Goal: Task Accomplishment & Management: Use online tool/utility

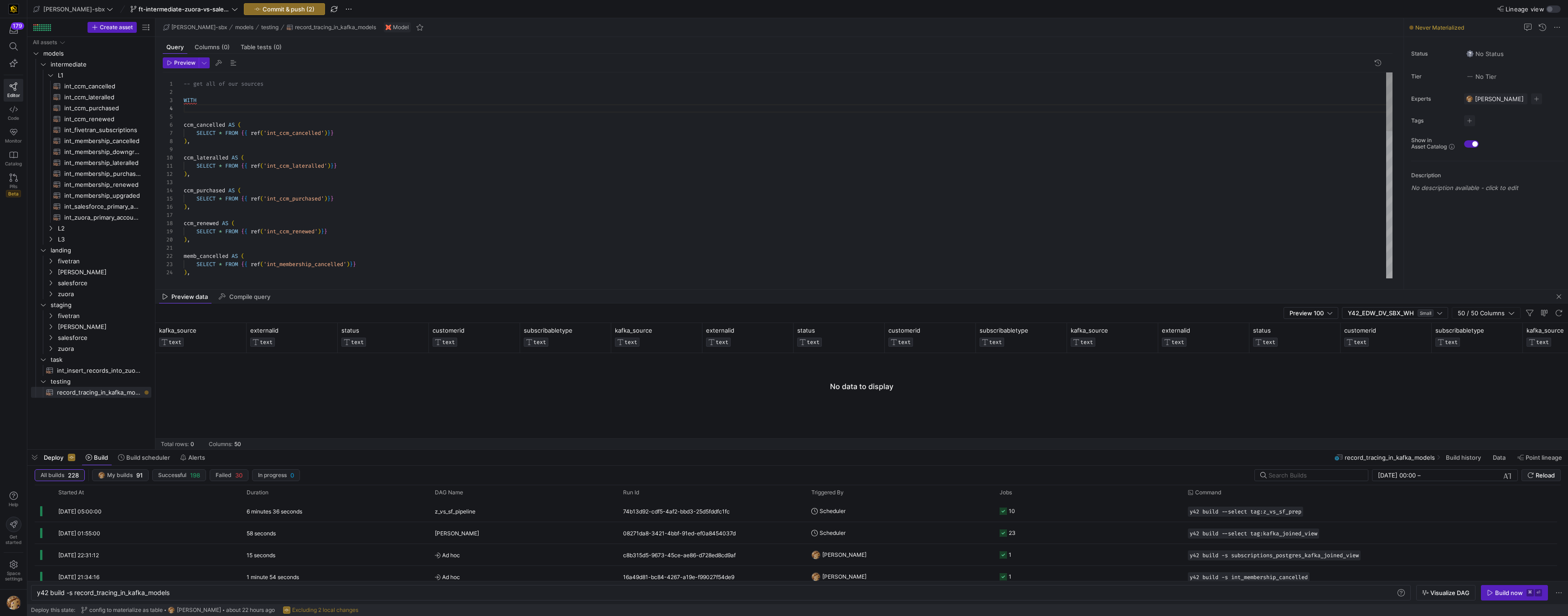
scroll to position [33, 0]
click at [115, 218] on span "int_zuora_primary_accounts​​​​​​​​​​" at bounding box center [102, 217] width 77 height 11
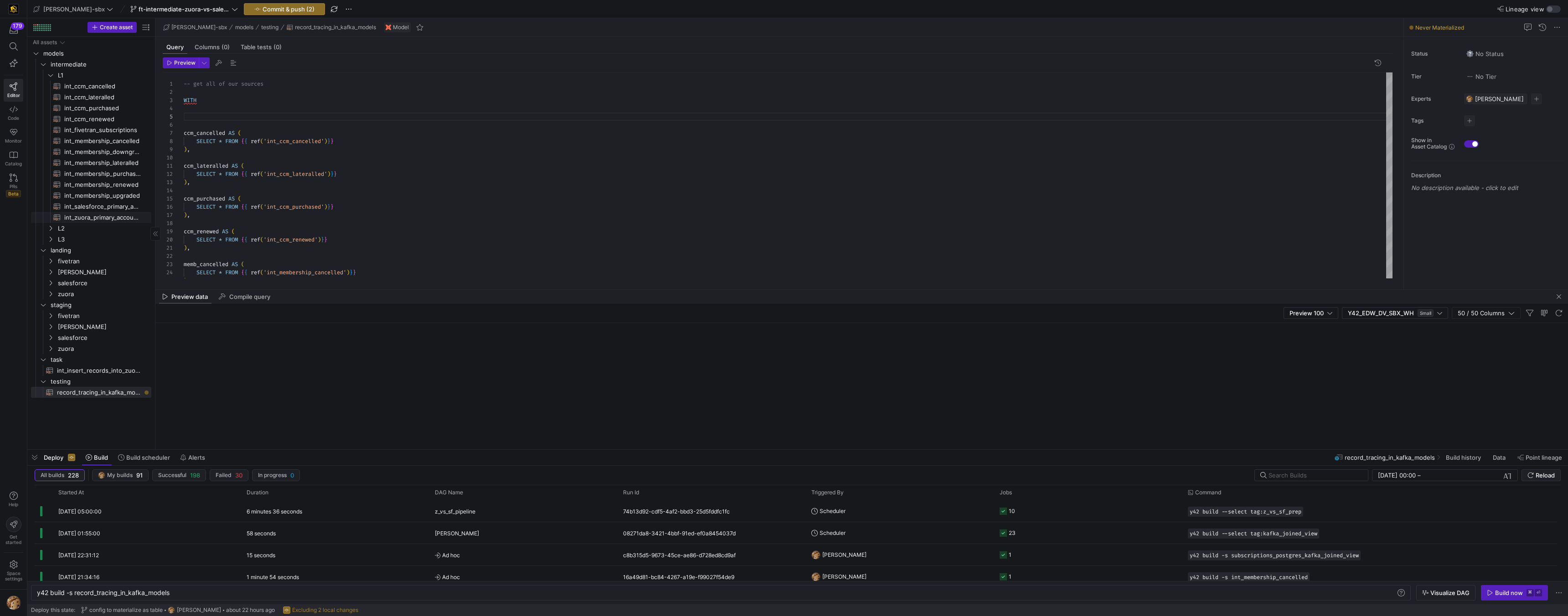
type textarea "-- File Name: int_zuora_primary_accounts -- Created by: [PERSON_NAME] -- Last M…"
type textarea "y42 build -s int_zuora_primary_accounts"
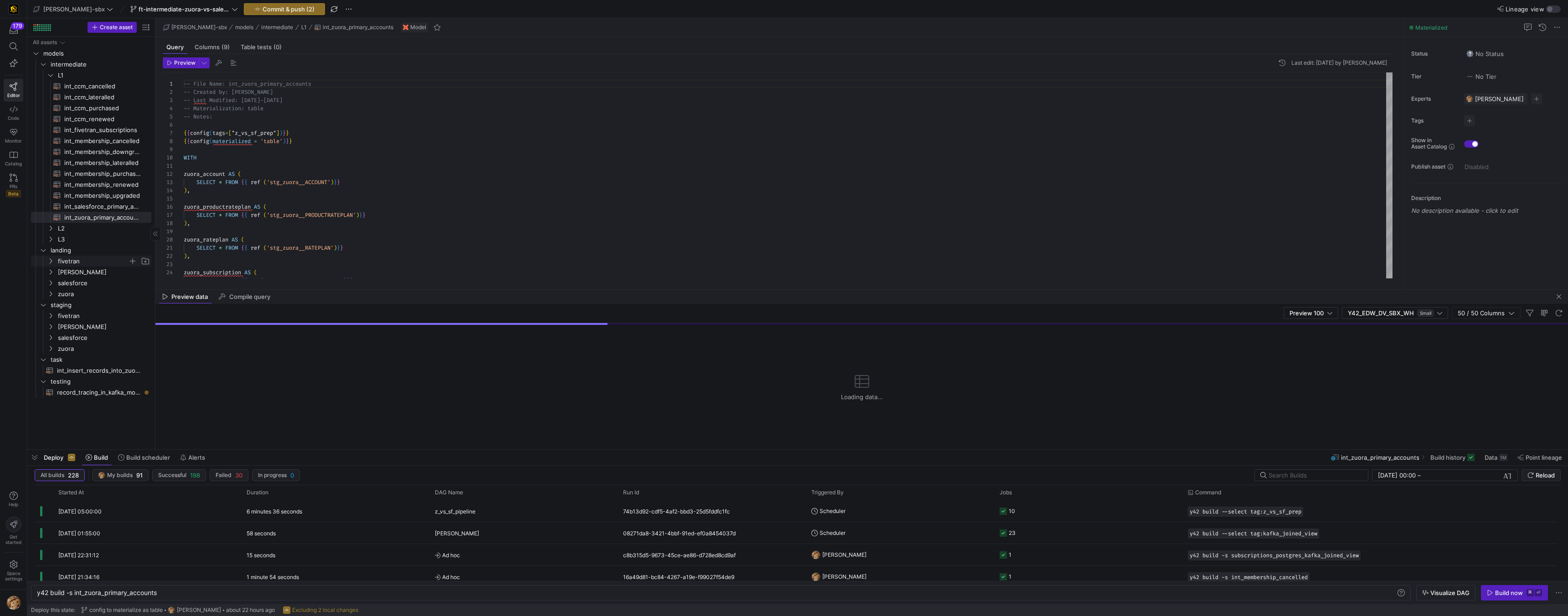
click at [96, 261] on span "fivetran" at bounding box center [93, 261] width 70 height 11
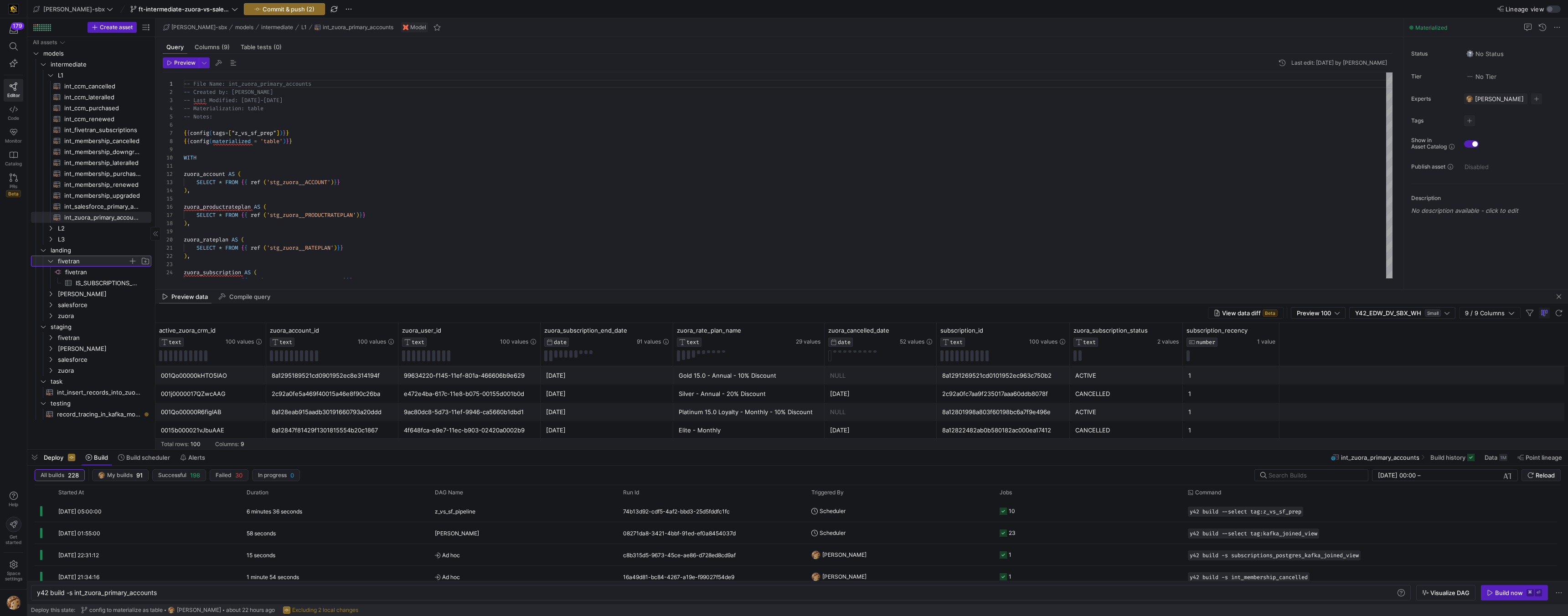
click at [90, 260] on span "fivetran" at bounding box center [93, 261] width 70 height 11
click at [97, 398] on link "record_tracing_in_kafka_models​​​​​​​​​​" at bounding box center [91, 393] width 120 height 11
type textarea "-- get all of our sources WITH ccm_cancelled AS ( SELECT * FROM {{ ref('int_ccm…"
type textarea "y42 build -s record_tracing_in_kafka_models"
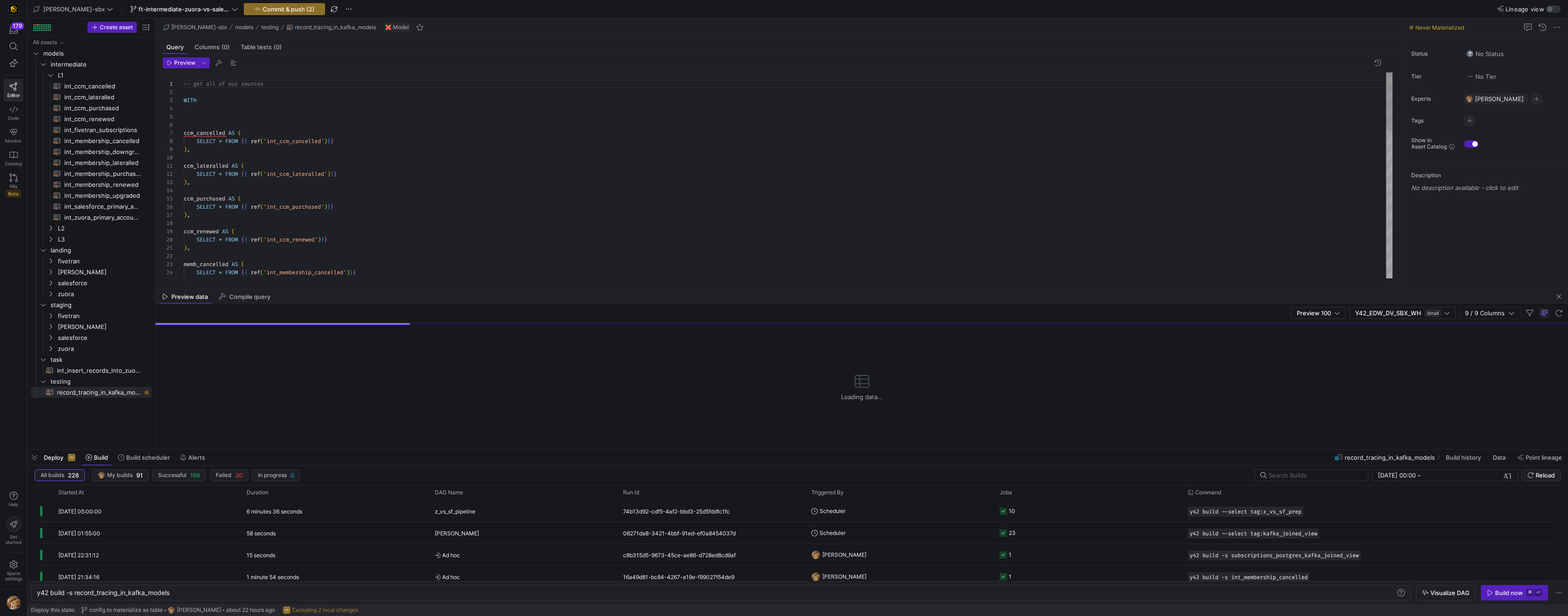
click at [222, 112] on div "-- get all of our sources WITH ccm_cancelled AS ( SELECT * FROM { { ref ( 'int_…" at bounding box center [788, 437] width 1209 height 729
click at [218, 117] on div "-- get all of our sources WITH ccm_cancelled AS ( SELECT * FROM { { ref ( 'int_…" at bounding box center [788, 437] width 1209 height 729
click at [218, 111] on div "-- get all of our sources WITH ccm_cancelled AS ( SELECT * FROM { { ref ( 'int_…" at bounding box center [788, 437] width 1209 height 729
click at [218, 117] on div "-- get all of our sources WITH ccm_cancelled AS ( SELECT * FROM { { ref ( 'int_…" at bounding box center [788, 437] width 1209 height 729
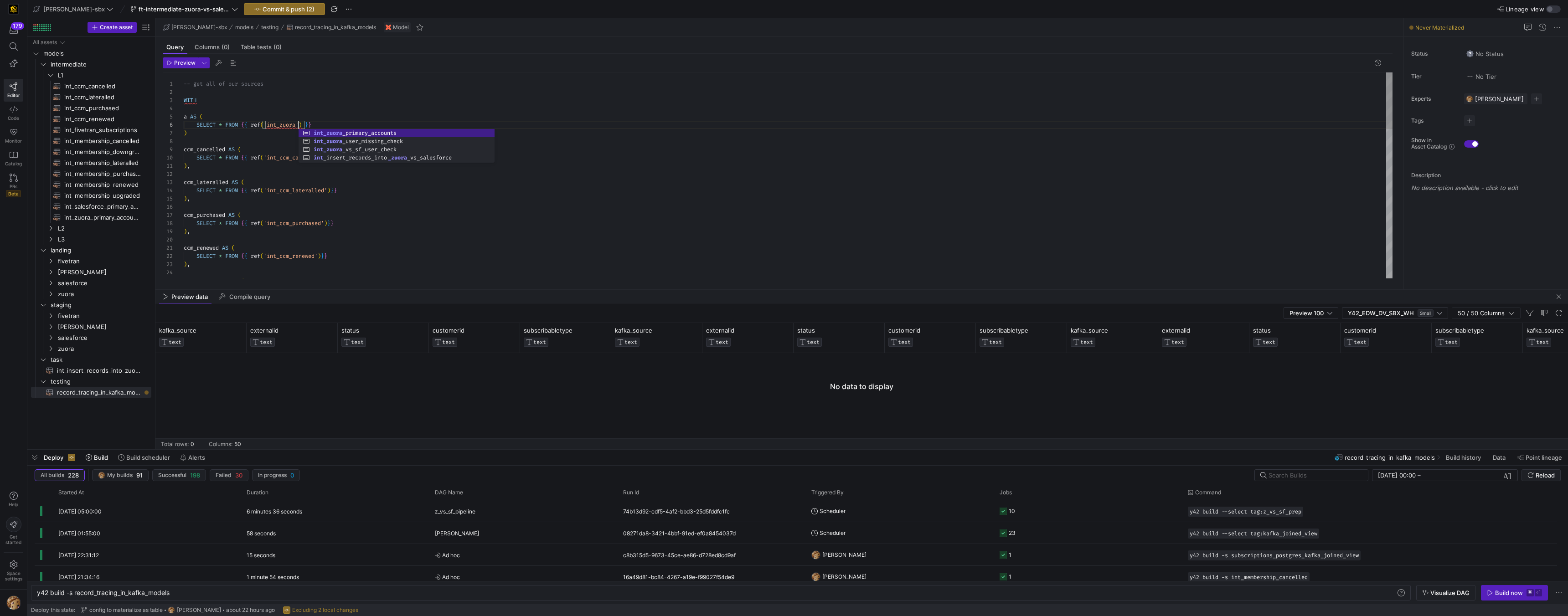
scroll to position [41, 171]
click at [294, 140] on div "memb_cancelled AS ( ccm_purchased AS ( SELECT * FROM { { ref ( 'int_ccm_purchas…" at bounding box center [788, 445] width 1209 height 745
click at [185, 117] on div "SELECT * FROM { { ref ( 'int_ccm_lateralled' ) } } ) , ccm_purchased AS ( SELEC…" at bounding box center [788, 445] width 1209 height 745
type textarea "-- get all of our sources WITH z AS ( SELECT * FROM {{ ref('int_zuora_primary_a…"
